Goal: Register for event/course

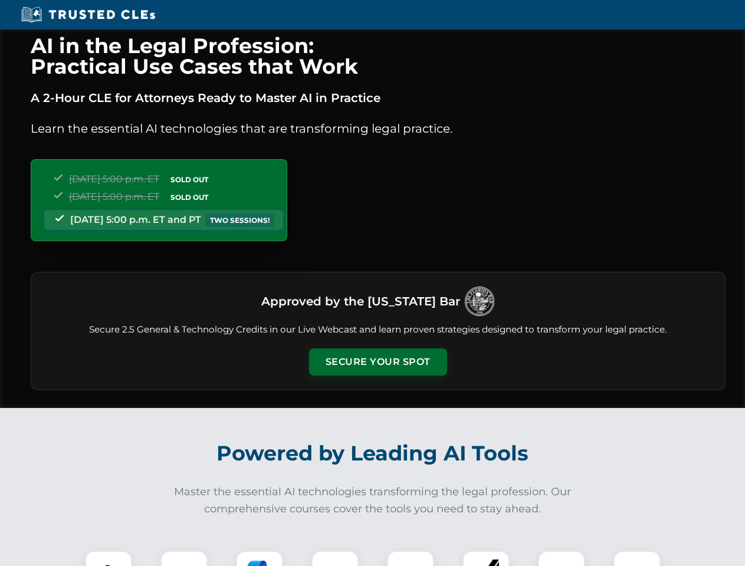
click at [377, 362] on button "Secure Your Spot" at bounding box center [378, 362] width 138 height 27
click at [109, 559] on img at bounding box center [108, 574] width 34 height 34
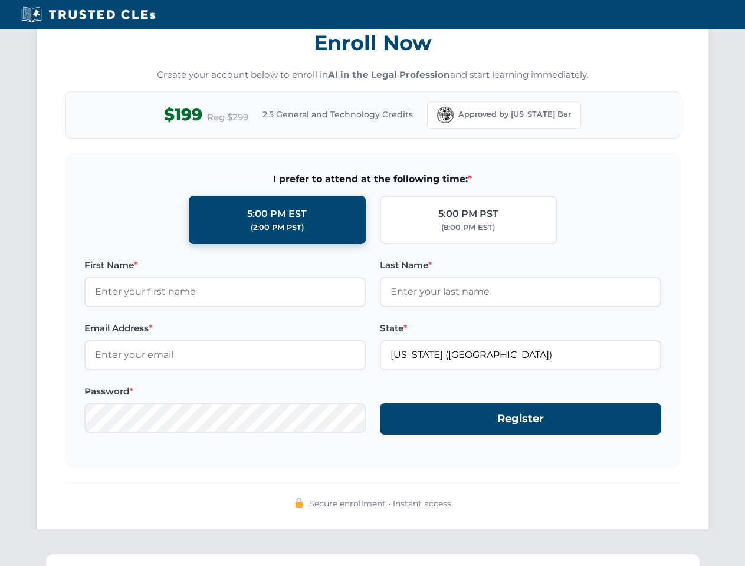
scroll to position [1158, 0]
